Goal: Entertainment & Leisure: Consume media (video, audio)

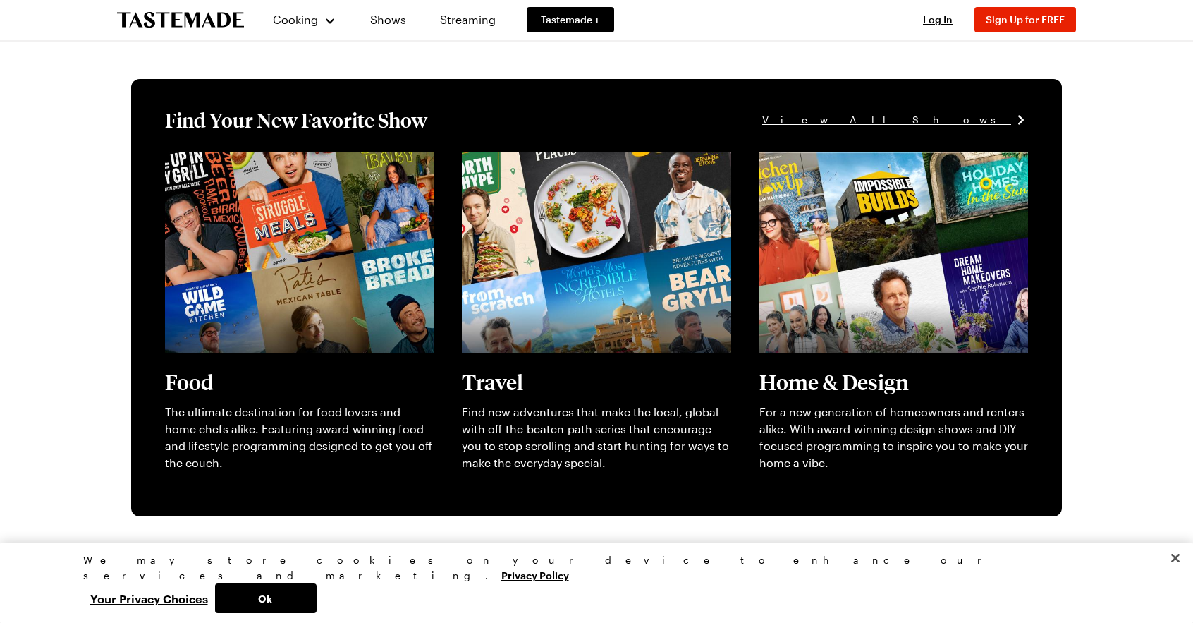
scroll to position [285, 0]
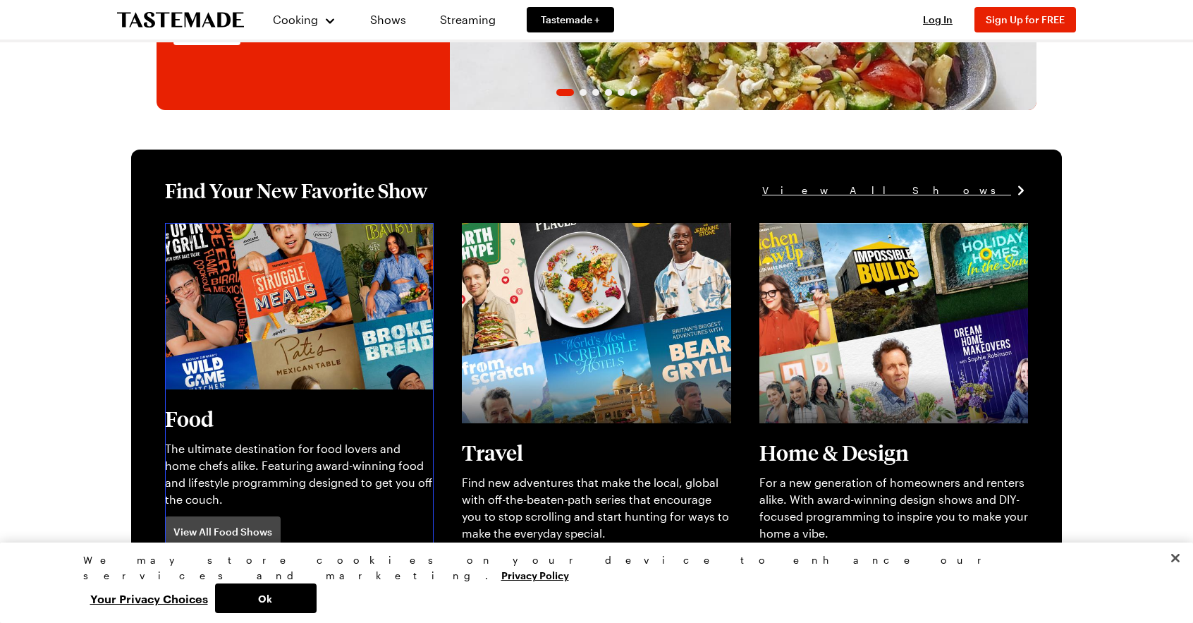
click at [257, 238] on link "View full content for [object Object]" at bounding box center [261, 230] width 193 height 13
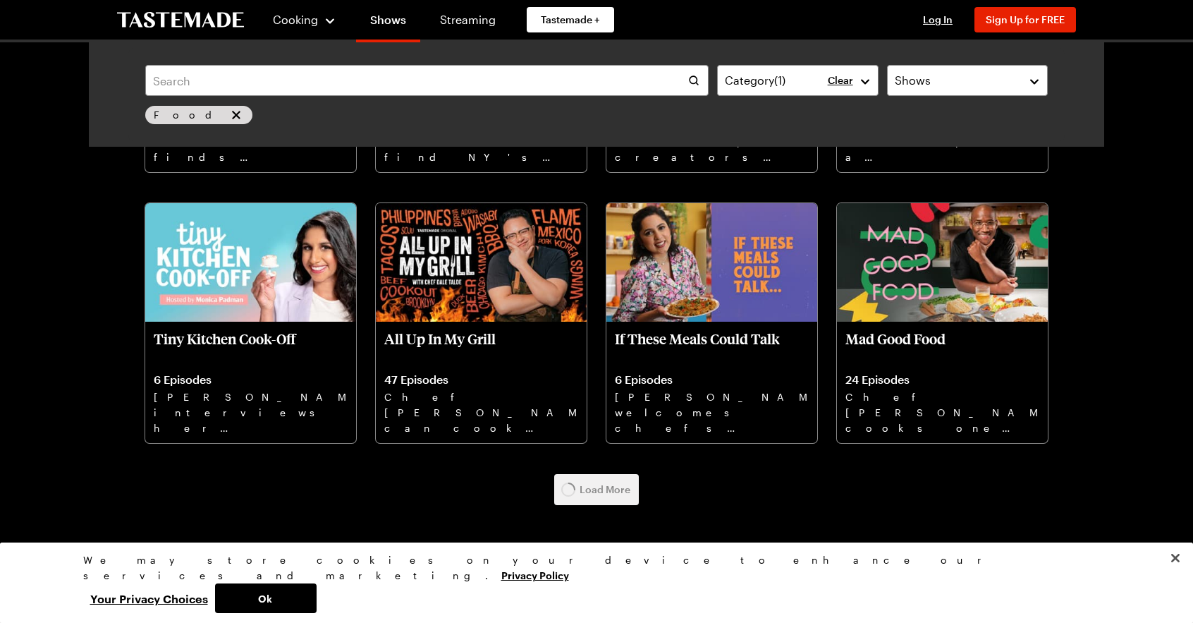
scroll to position [3033, 0]
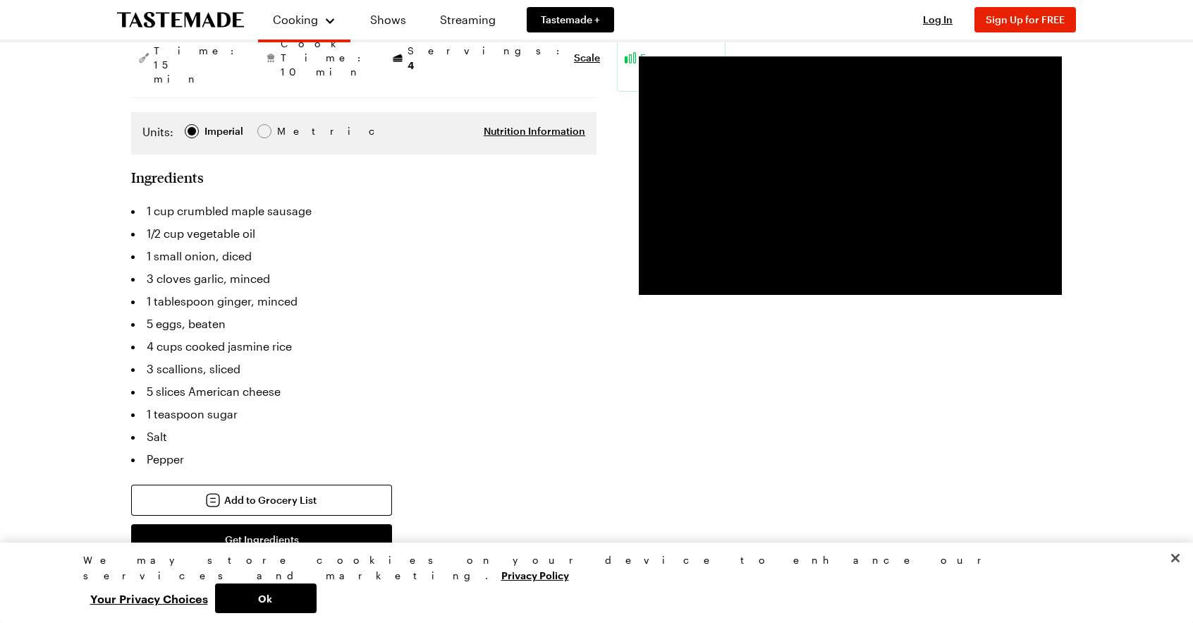
scroll to position [423, 0]
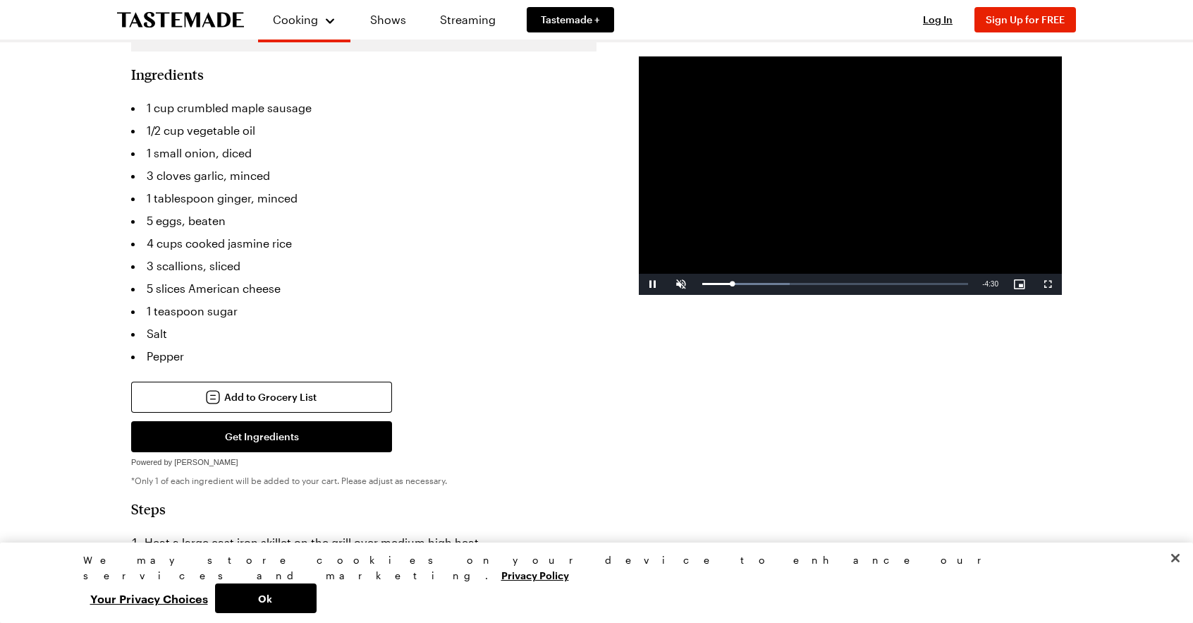
click at [714, 205] on video "Video Player" at bounding box center [850, 175] width 423 height 238
click at [652, 284] on span "Video Player" at bounding box center [653, 284] width 28 height 0
click at [679, 284] on span "Video Player" at bounding box center [681, 284] width 28 height 0
click at [653, 284] on span "Video Player" at bounding box center [653, 284] width 28 height 0
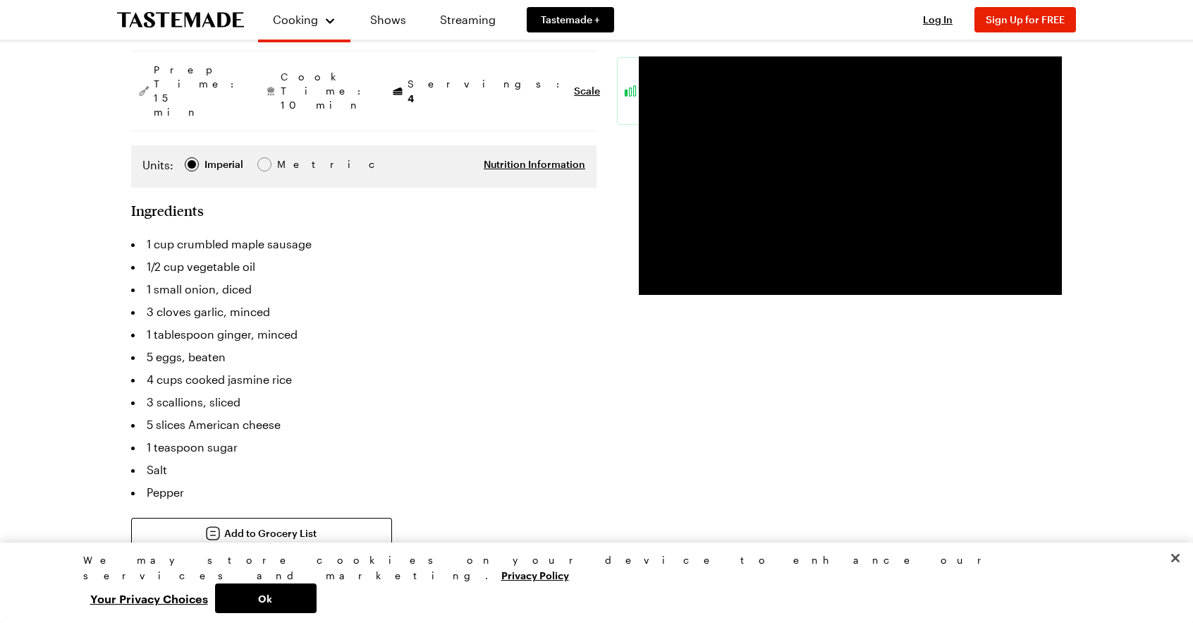
scroll to position [282, 0]
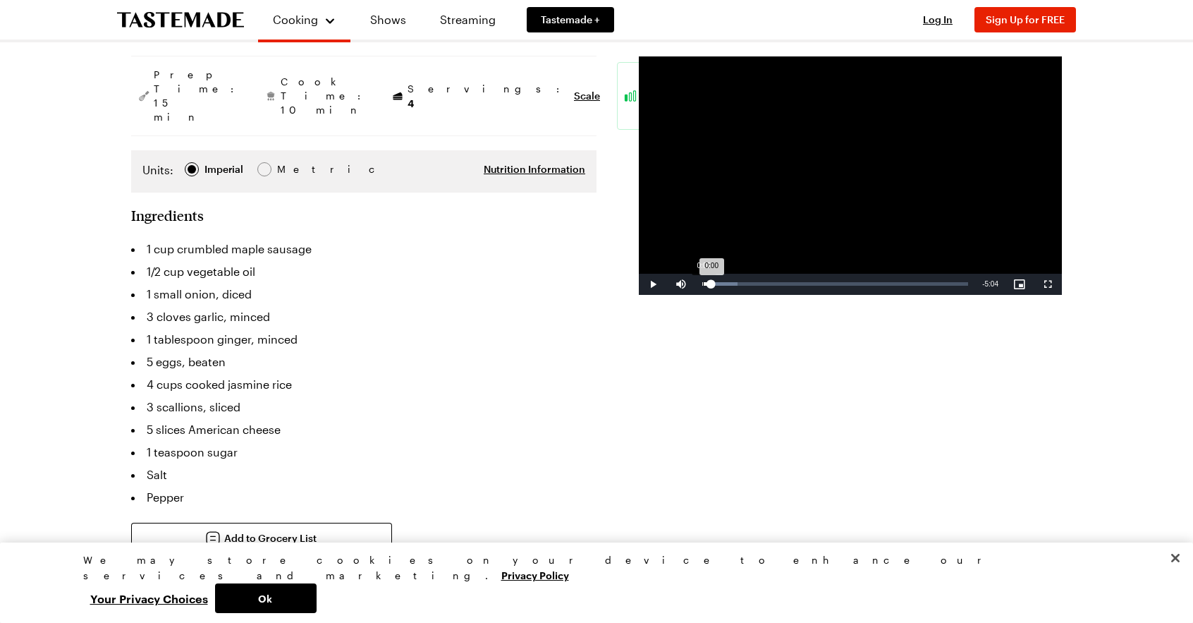
drag, startPoint x: 766, startPoint y: 284, endPoint x: 702, endPoint y: 290, distance: 63.7
click at [702, 290] on div "Loaded : 13.15% 0:00 0:00" at bounding box center [835, 284] width 280 height 21
drag, startPoint x: 964, startPoint y: 284, endPoint x: 698, endPoint y: 284, distance: 265.9
click at [702, 284] on div "0:00" at bounding box center [702, 284] width 0 height 4
click at [654, 284] on span "Video Player" at bounding box center [653, 284] width 28 height 0
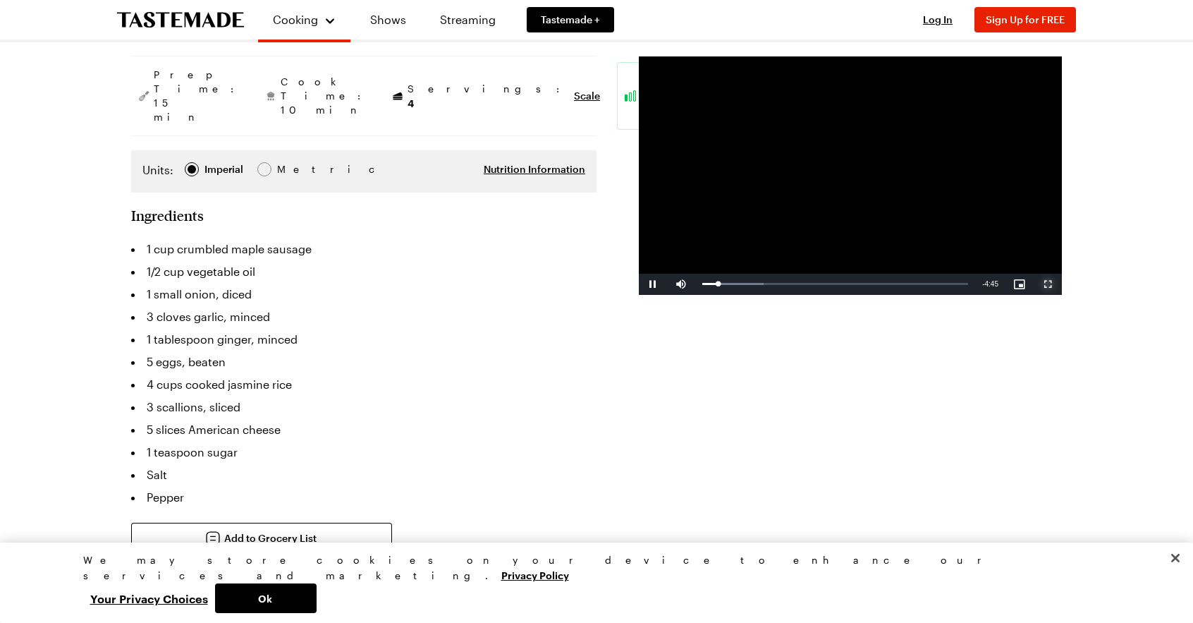
click at [1046, 284] on span "Video Player" at bounding box center [1048, 284] width 28 height 0
